Goal: Information Seeking & Learning: Learn about a topic

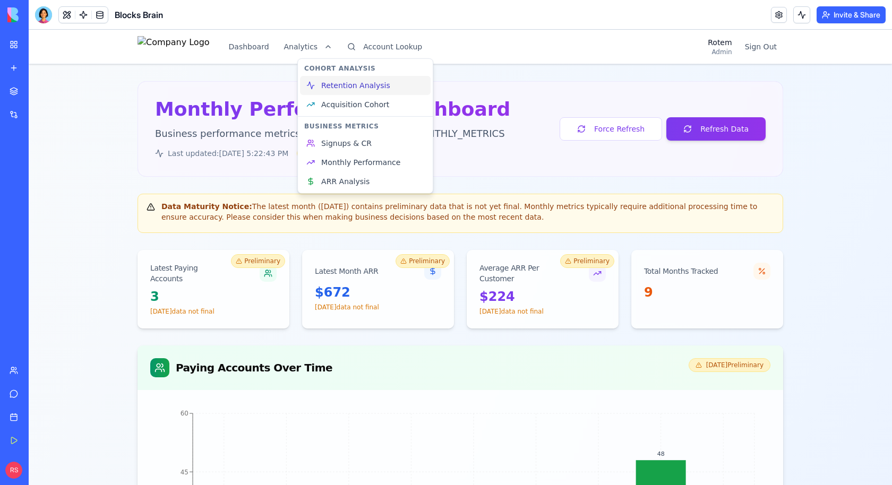
click at [333, 89] on span "Retention Analysis" at bounding box center [355, 85] width 69 height 11
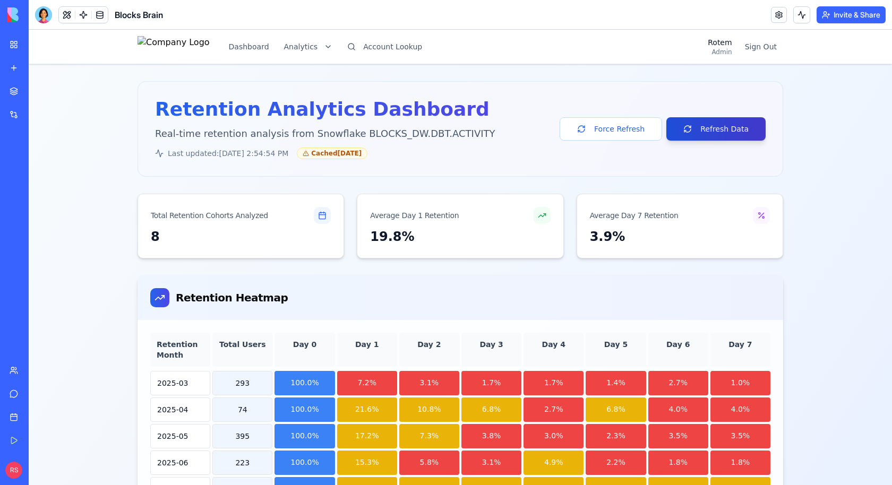
click at [693, 127] on button "Refresh Data" at bounding box center [715, 128] width 99 height 23
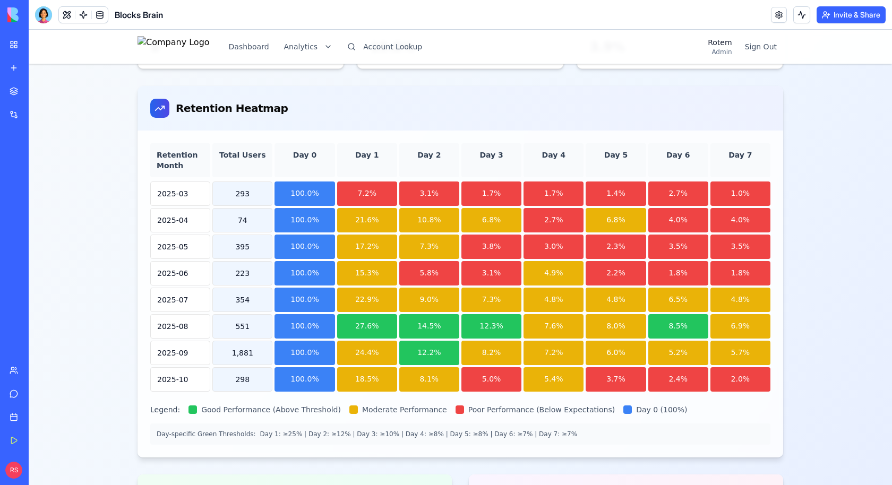
scroll to position [234, 0]
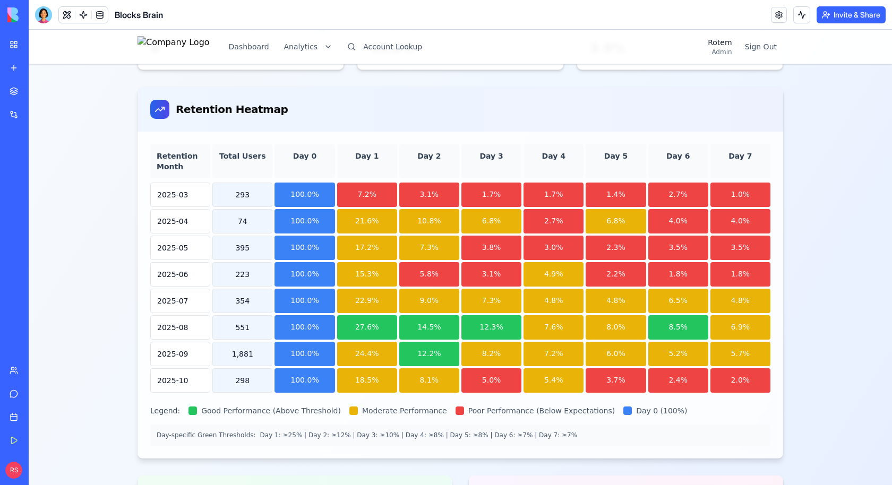
click at [171, 157] on div "Retention Month" at bounding box center [180, 161] width 60 height 34
click at [187, 152] on div "Retention Month" at bounding box center [180, 161] width 60 height 34
click at [221, 372] on div "298" at bounding box center [242, 380] width 60 height 24
drag, startPoint x: 288, startPoint y: 372, endPoint x: 327, endPoint y: 372, distance: 38.8
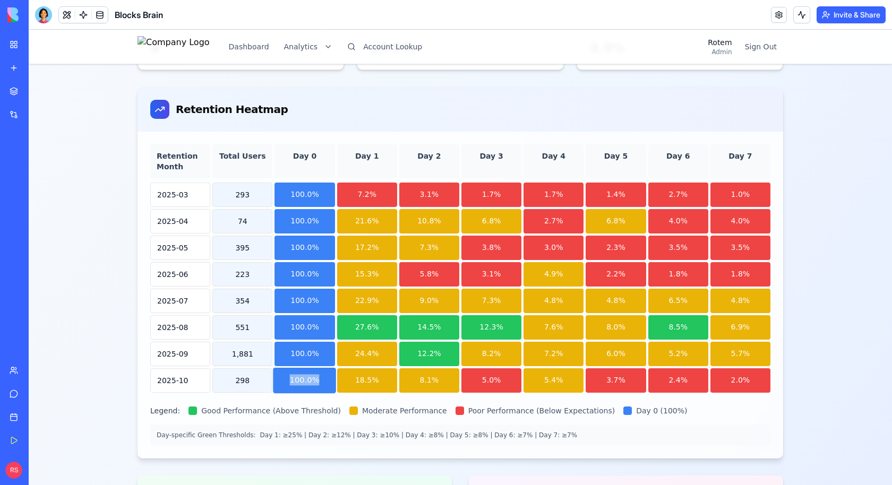
click at [327, 372] on div "100.0%" at bounding box center [304, 380] width 63 height 25
click at [349, 372] on div "18.5%" at bounding box center [367, 380] width 63 height 25
drag, startPoint x: 349, startPoint y: 372, endPoint x: 387, endPoint y: 370, distance: 37.7
click at [387, 370] on div "18.5%" at bounding box center [367, 380] width 63 height 25
click at [343, 350] on div "24.4%" at bounding box center [367, 353] width 63 height 25
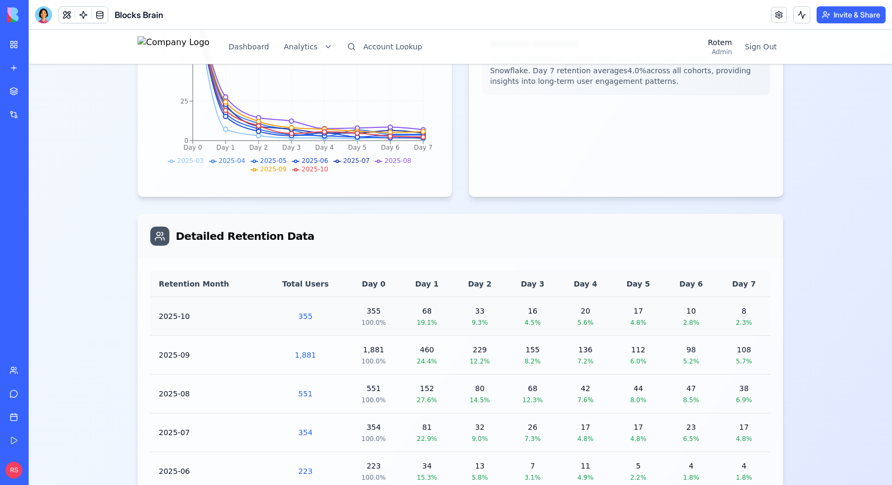
scroll to position [819, 0]
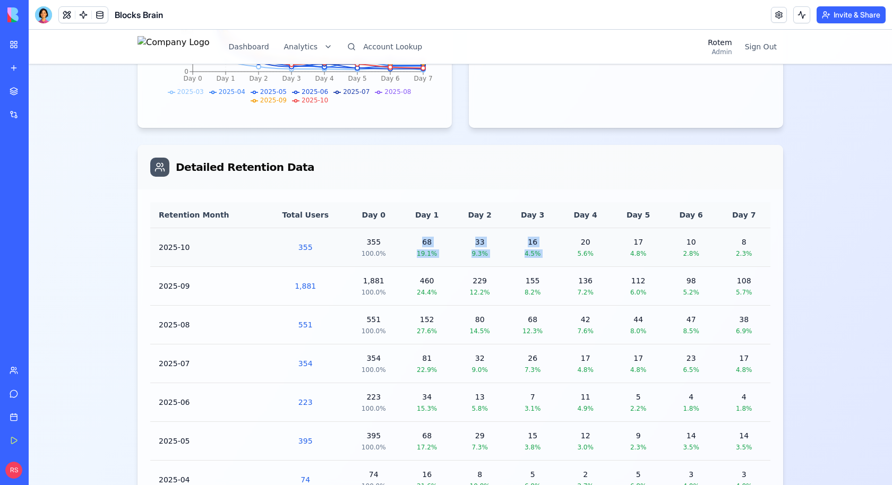
drag, startPoint x: 409, startPoint y: 240, endPoint x: 577, endPoint y: 240, distance: 167.8
click at [577, 240] on tr "2025-10 355 355 100.0% 68 19.1% 33 9.3% 16 4.5% 20 5.6% 17 4.8% 10 2.8% 8 2.3%" at bounding box center [460, 247] width 620 height 39
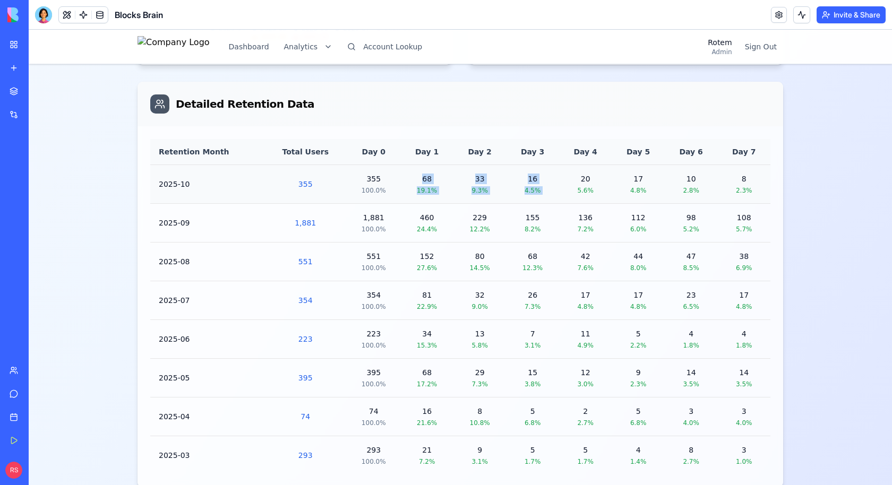
scroll to position [881, 0]
click at [551, 175] on td "16 4.5%" at bounding box center [532, 185] width 53 height 39
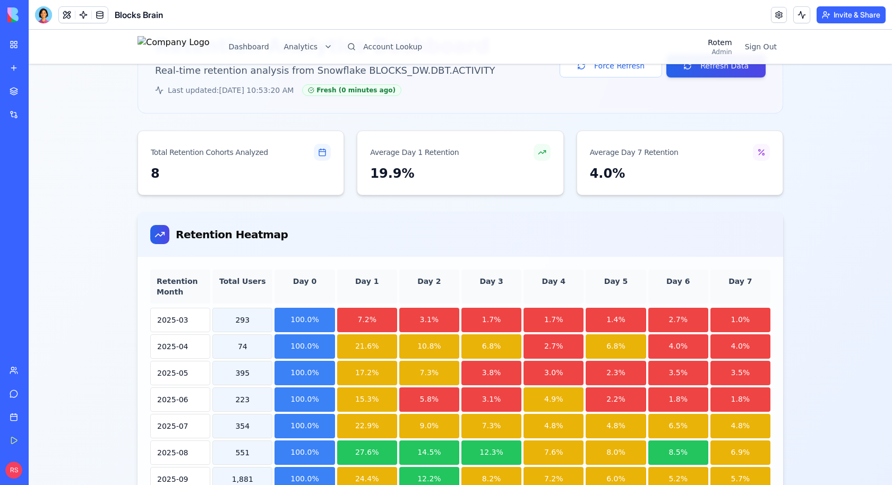
scroll to position [0, 0]
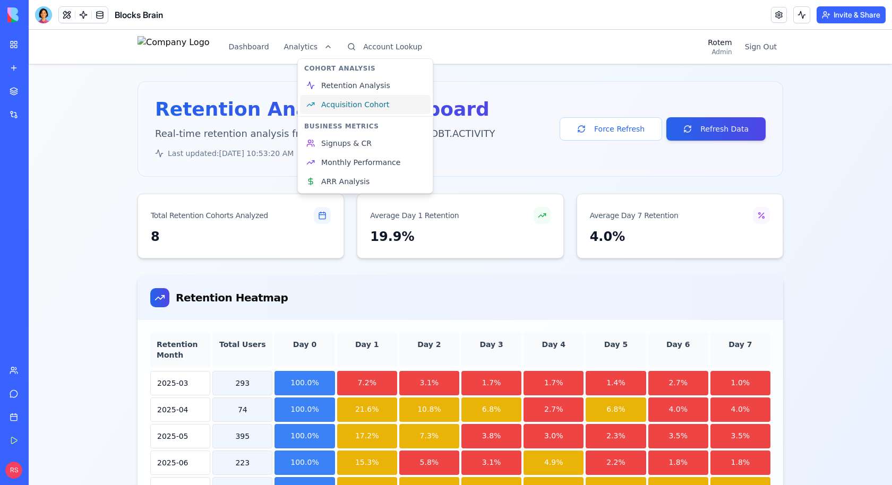
click at [368, 106] on span "Acquisition Cohort" at bounding box center [355, 104] width 68 height 11
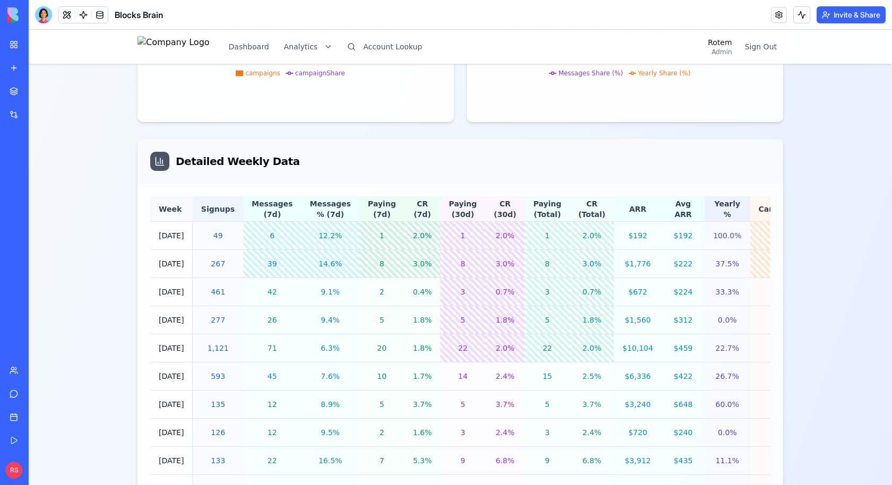
scroll to position [896, 0]
drag, startPoint x: 292, startPoint y: 264, endPoint x: 342, endPoint y: 266, distance: 50.5
click at [342, 266] on tr "[DATE] 267 39 14.6% 8 3.0% 8 3.0% 8 3.0% $1,776 $222 37.5% 144 53.9%" at bounding box center [510, 266] width 721 height 28
click at [282, 265] on div "39" at bounding box center [272, 265] width 41 height 11
drag, startPoint x: 358, startPoint y: 264, endPoint x: 374, endPoint y: 265, distance: 15.4
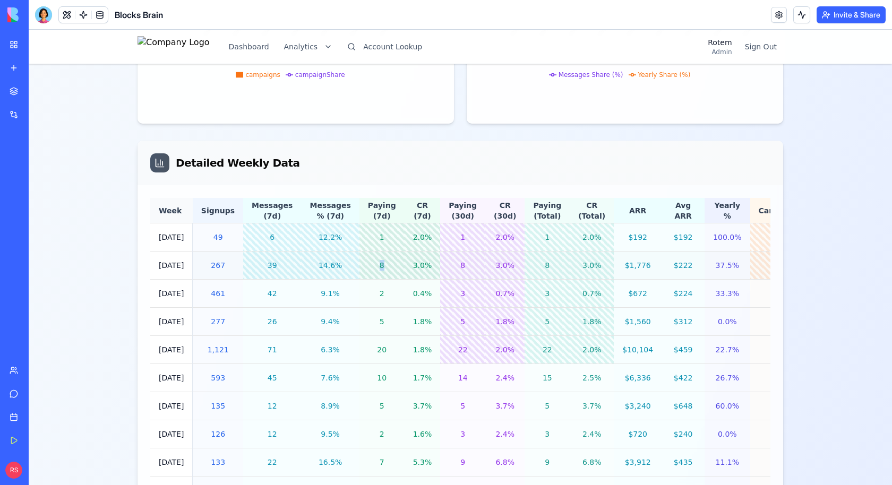
click at [374, 265] on div "8" at bounding box center [382, 265] width 28 height 11
click at [388, 265] on td "8" at bounding box center [381, 266] width 45 height 28
drag, startPoint x: 395, startPoint y: 265, endPoint x: 416, endPoint y: 265, distance: 20.2
click at [416, 265] on td "3.0%" at bounding box center [423, 266] width 36 height 28
click at [449, 268] on div "8" at bounding box center [463, 265] width 28 height 11
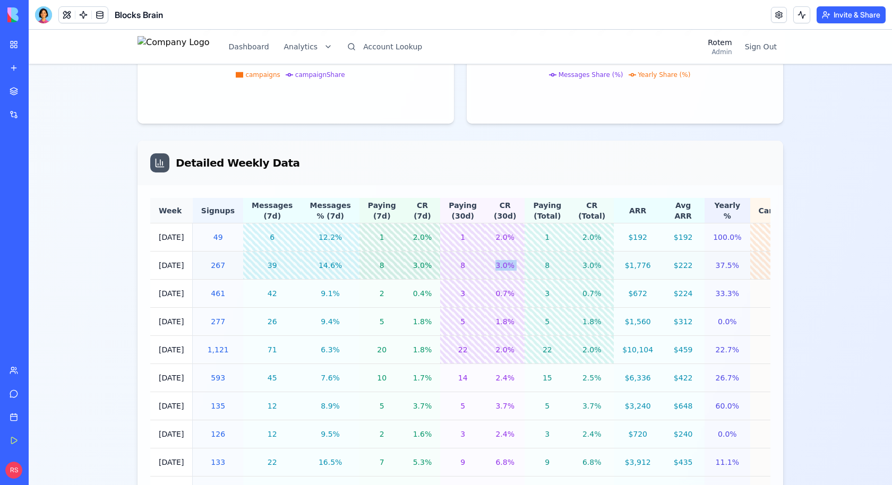
drag, startPoint x: 474, startPoint y: 267, endPoint x: 509, endPoint y: 266, distance: 34.5
click at [509, 266] on tr "[DATE] 267 39 14.6% 8 3.0% 8 3.0% 8 3.0% $1,776 $222 37.5% 144 53.9%" at bounding box center [510, 266] width 721 height 28
drag, startPoint x: 682, startPoint y: 267, endPoint x: 710, endPoint y: 266, distance: 28.7
click at [710, 266] on td "37.5%" at bounding box center [726, 266] width 45 height 28
click at [704, 266] on td "37.5%" at bounding box center [726, 266] width 45 height 28
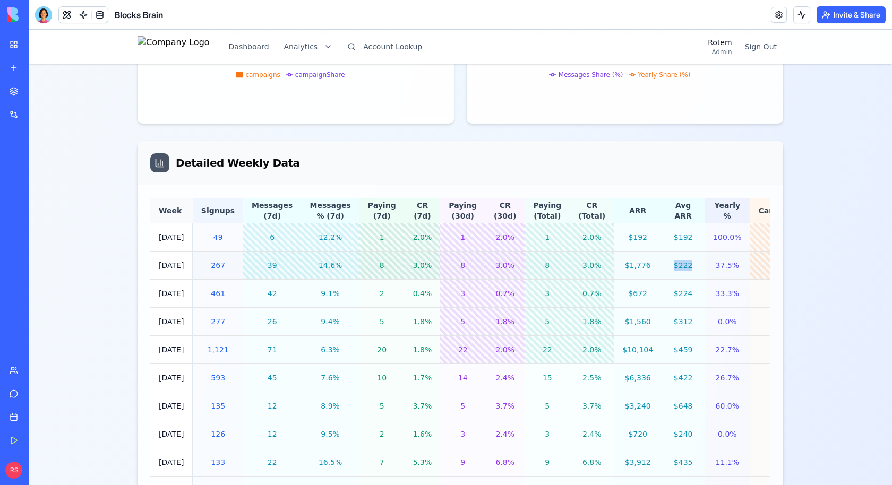
drag, startPoint x: 639, startPoint y: 268, endPoint x: 667, endPoint y: 265, distance: 27.7
click at [667, 265] on td "$222" at bounding box center [682, 266] width 43 height 28
drag, startPoint x: 674, startPoint y: 263, endPoint x: 715, endPoint y: 265, distance: 40.9
click at [715, 265] on tr "[DATE] 267 39 14.6% 8 3.0% 8 3.0% 8 3.0% $1,776 $222 37.5% 144 53.9%" at bounding box center [510, 266] width 721 height 28
click at [661, 264] on td "$222" at bounding box center [682, 266] width 43 height 28
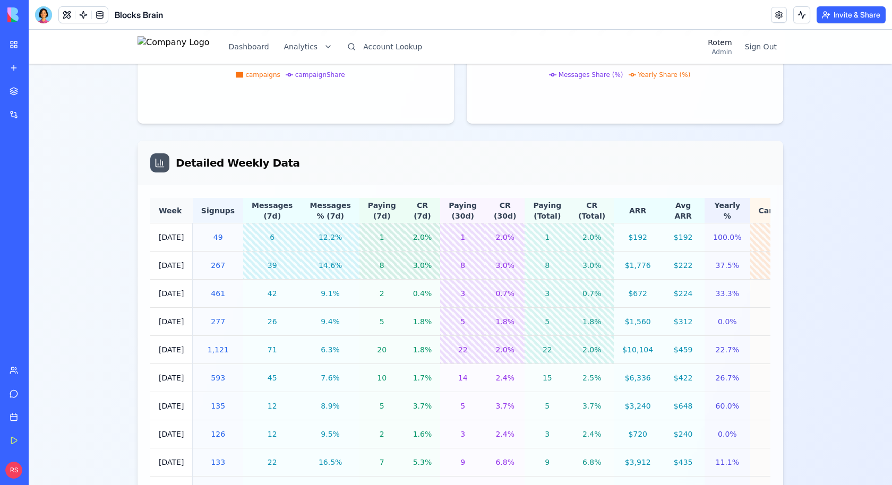
click at [750, 208] on th "Campaigns" at bounding box center [781, 210] width 63 height 25
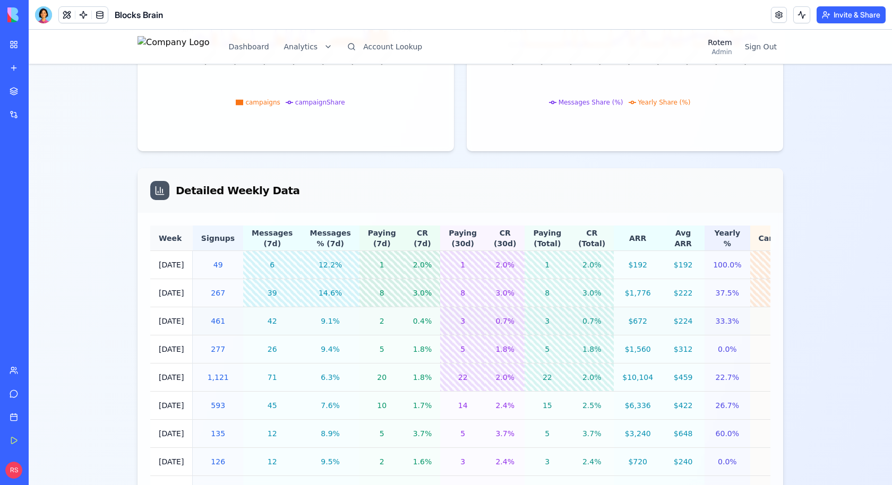
scroll to position [871, 0]
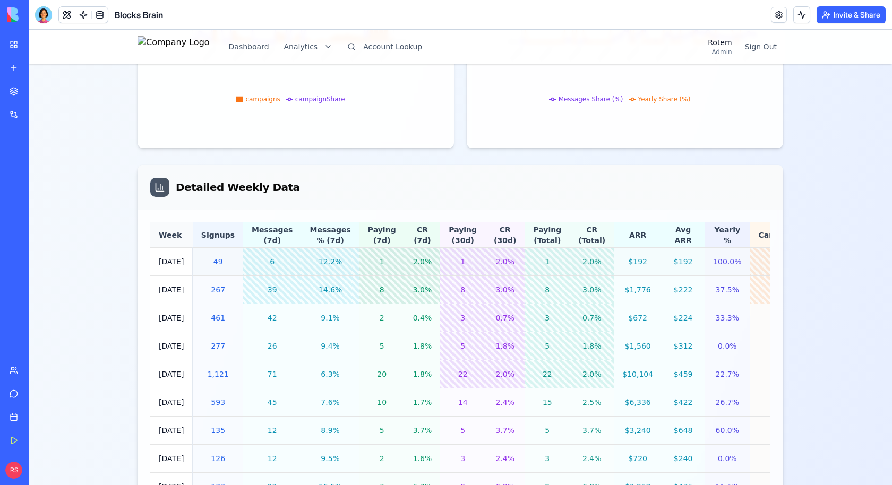
click at [759, 263] on div "29" at bounding box center [782, 261] width 46 height 11
click at [759, 259] on div "29" at bounding box center [782, 261] width 46 height 11
click at [750, 234] on th "Campaigns" at bounding box center [781, 234] width 63 height 25
click at [759, 288] on div "144" at bounding box center [782, 290] width 46 height 11
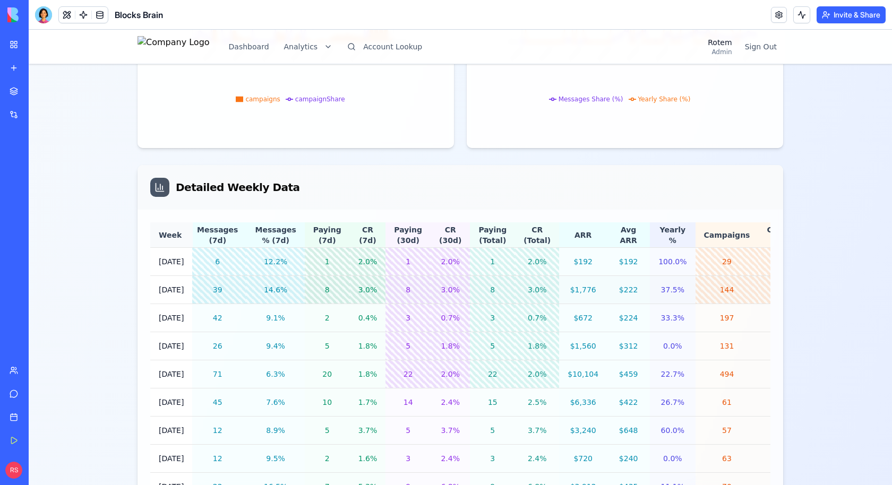
scroll to position [0, 0]
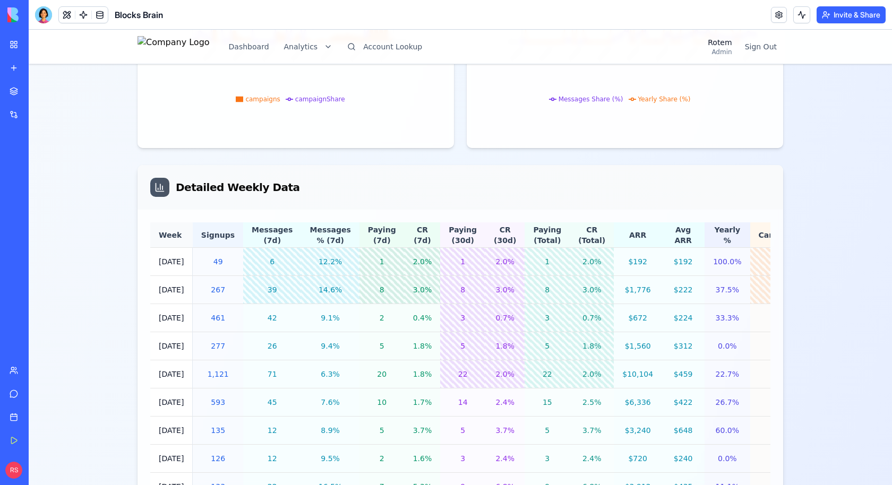
click at [77, 371] on div "Dashboard Analytics Account Lookup Rotem Admin Sign Out Weekly Acquisition Coho…" at bounding box center [460, 430] width 863 height 2543
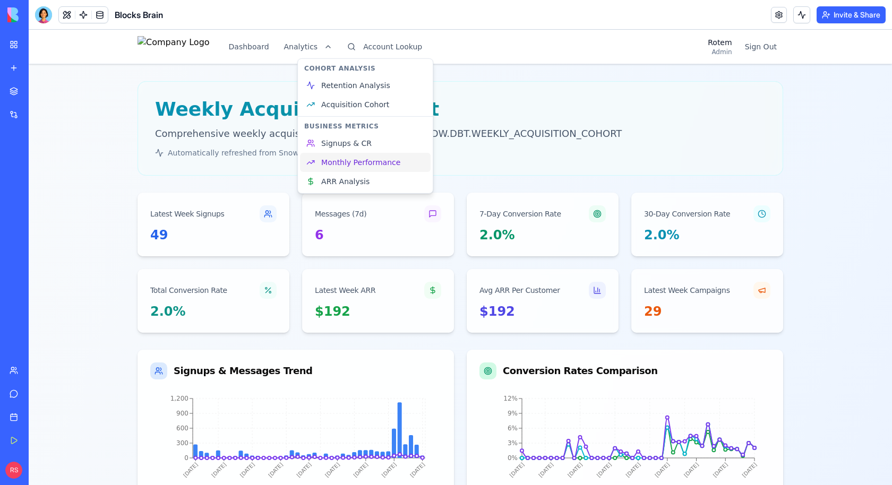
click at [345, 158] on span "Monthly Performance" at bounding box center [360, 162] width 79 height 11
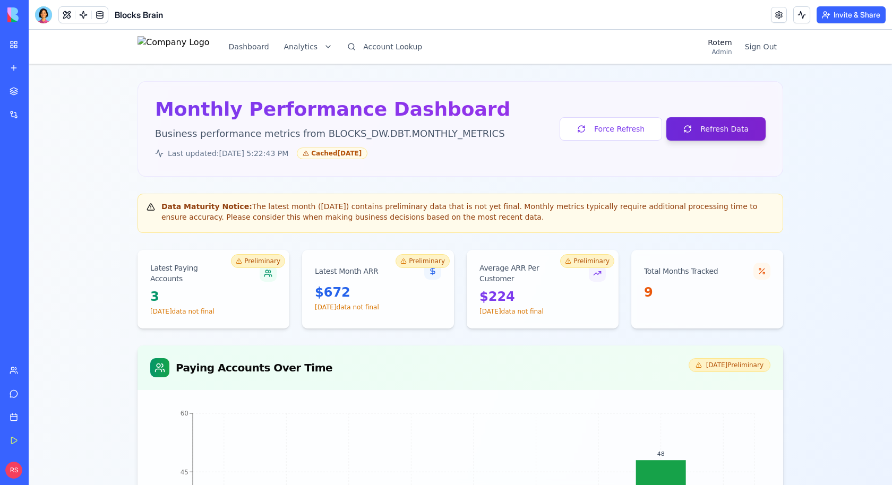
click at [715, 132] on button "Refresh Data" at bounding box center [715, 128] width 99 height 23
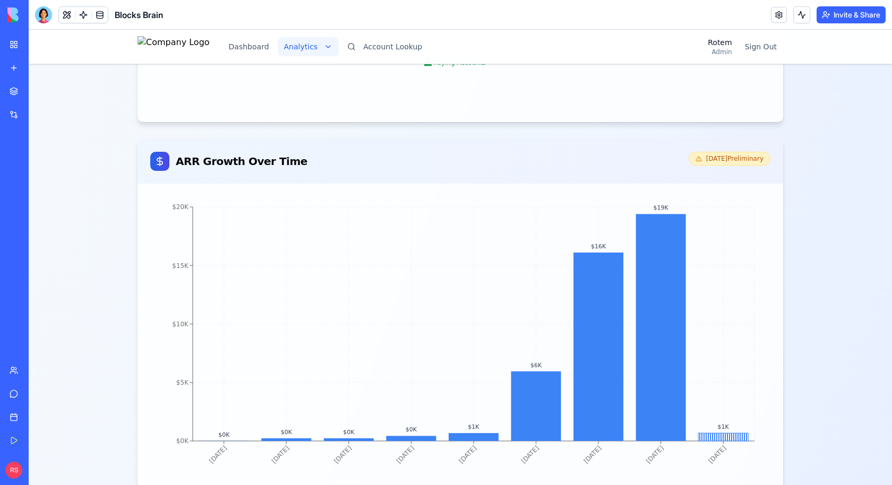
scroll to position [687, 0]
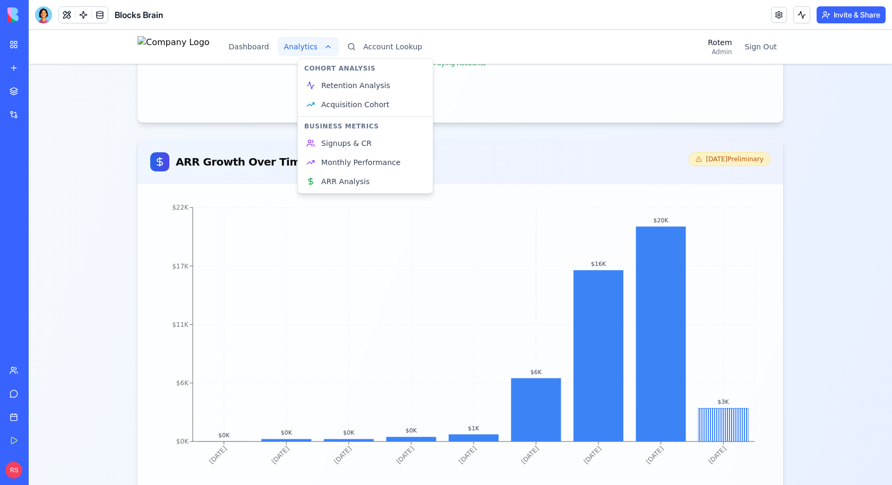
scroll to position [642, 0]
click at [342, 86] on span "Retention Analysis" at bounding box center [355, 85] width 69 height 11
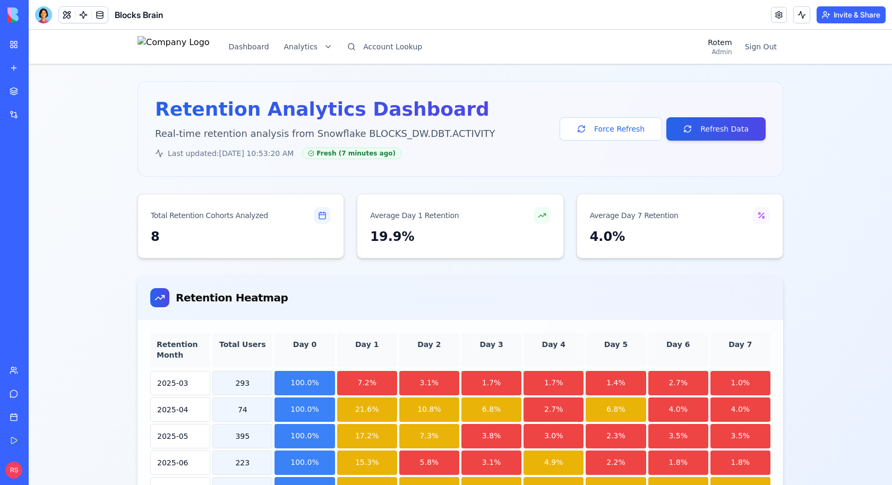
click at [330, 56] on div "Dashboard Analytics Account Lookup" at bounding box center [282, 46] width 291 height 21
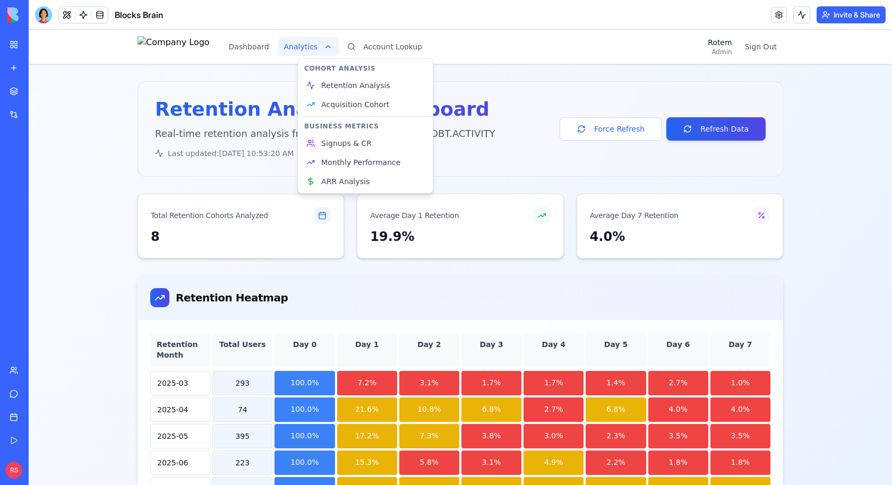
click at [338, 183] on span "ARR Analysis" at bounding box center [345, 181] width 48 height 11
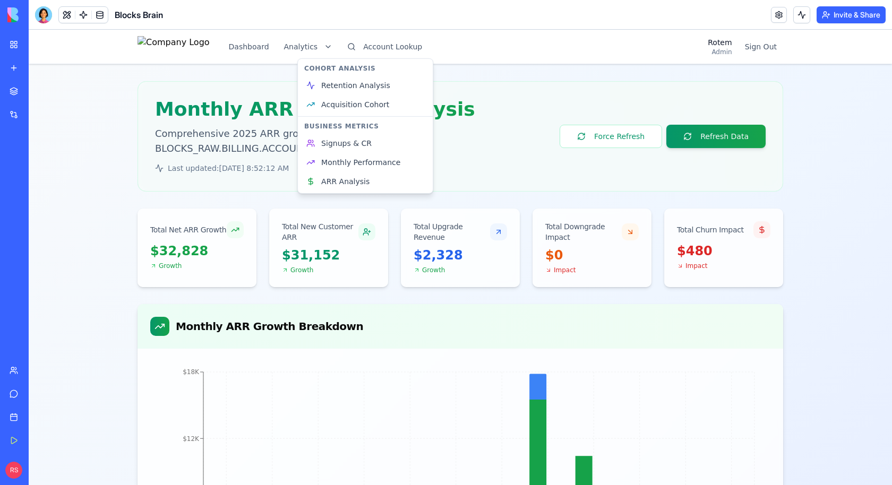
click at [336, 144] on span "Signups & CR" at bounding box center [346, 143] width 50 height 11
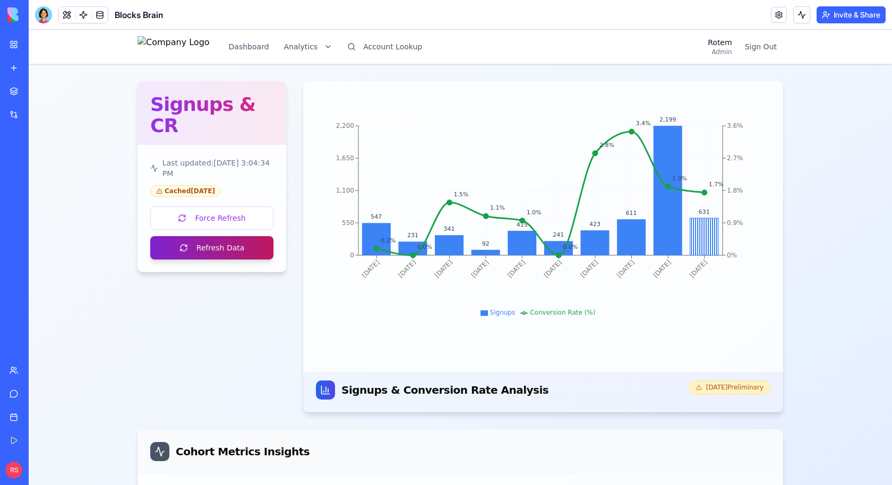
click at [238, 236] on button "Refresh Data" at bounding box center [211, 247] width 123 height 23
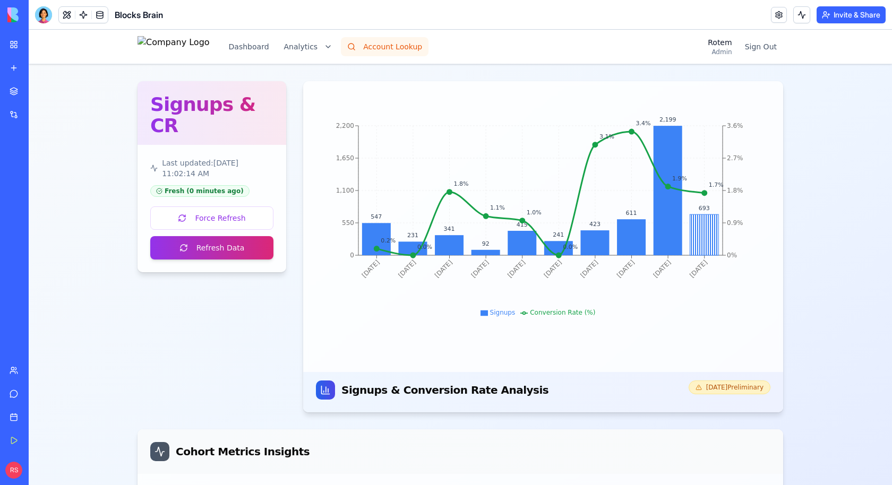
click at [388, 40] on button "Account Lookup" at bounding box center [385, 46] width 88 height 19
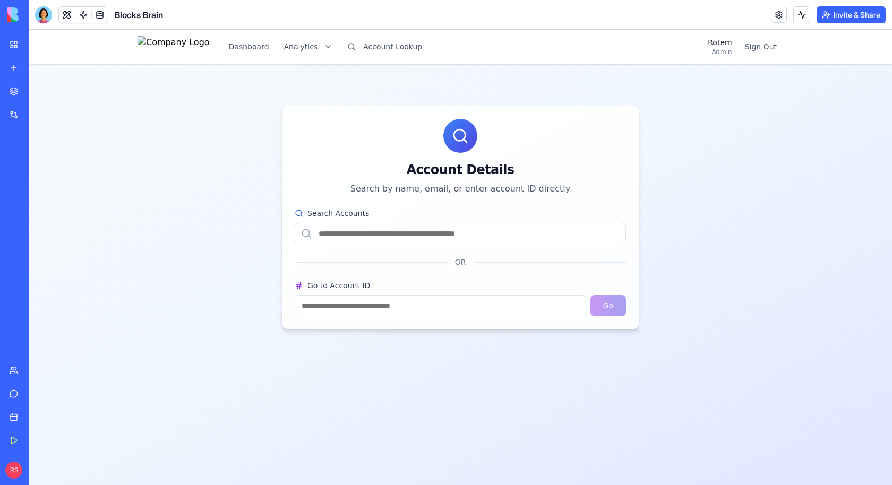
click at [359, 235] on input "Search Accounts" at bounding box center [460, 233] width 331 height 21
click at [325, 305] on input "Go to Account ID" at bounding box center [440, 305] width 291 height 21
click at [367, 233] on input "Search Accounts" at bounding box center [460, 233] width 331 height 21
click at [337, 50] on html "Dashboard Analytics Account Lookup Rotem Admin Sign Out Account Details Search …" at bounding box center [460, 257] width 863 height 455
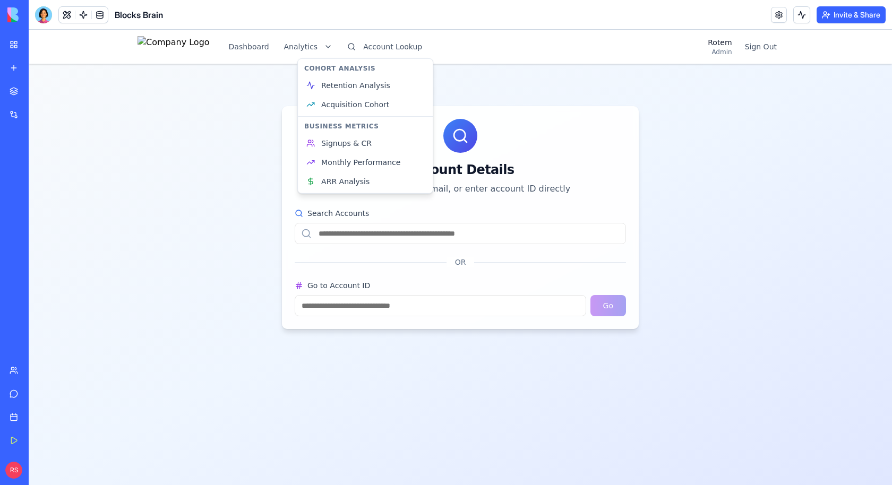
click at [271, 41] on html "Dashboard Analytics Account Lookup Rotem Admin Sign Out Account Details Search …" at bounding box center [460, 257] width 863 height 455
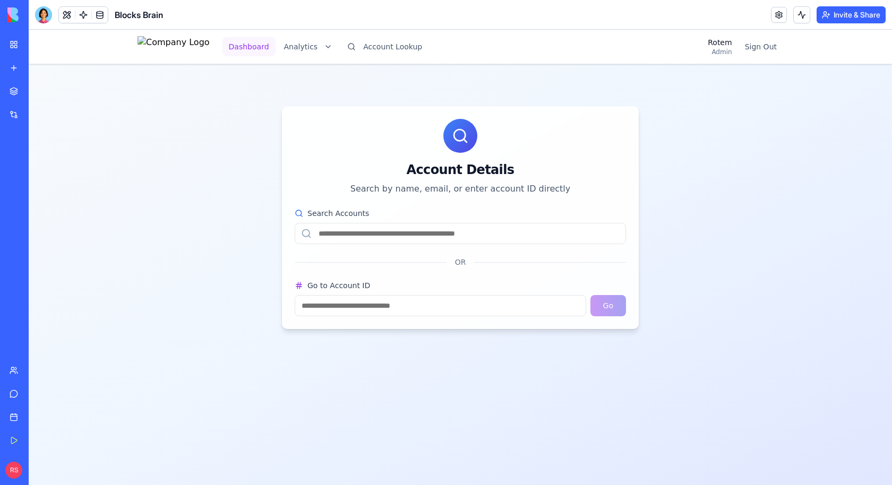
click at [263, 45] on button "Dashboard" at bounding box center [248, 46] width 53 height 19
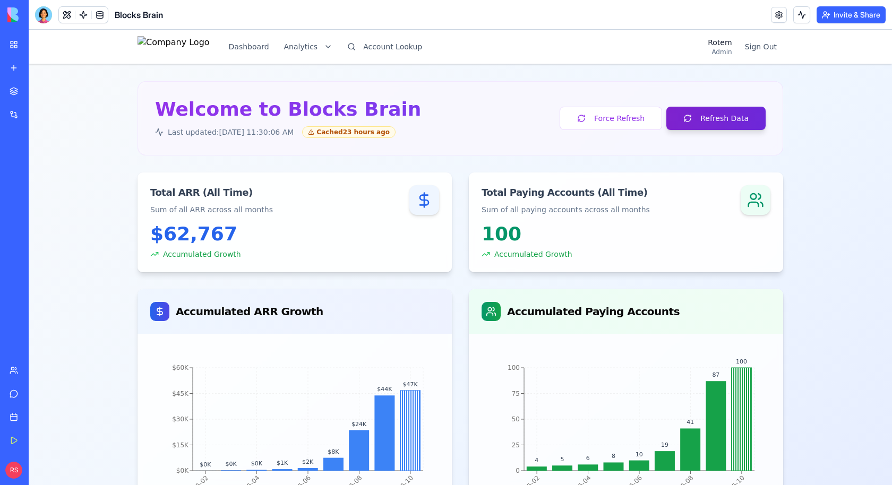
click at [701, 122] on button "Refresh Data" at bounding box center [715, 118] width 99 height 23
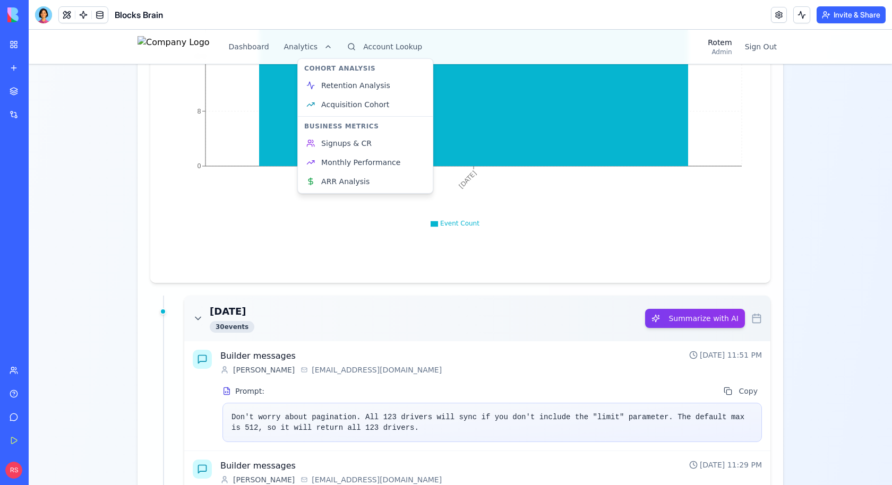
scroll to position [101, 0]
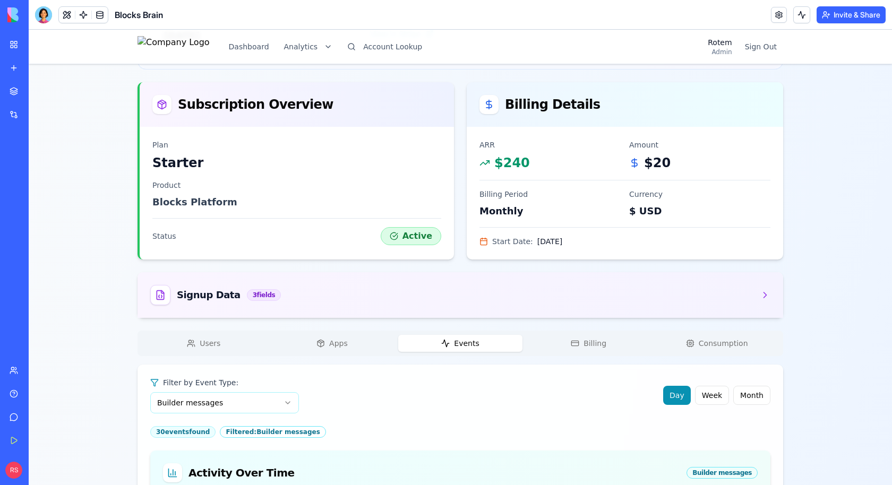
scroll to position [0, 0]
